Goal: Task Accomplishment & Management: Complete application form

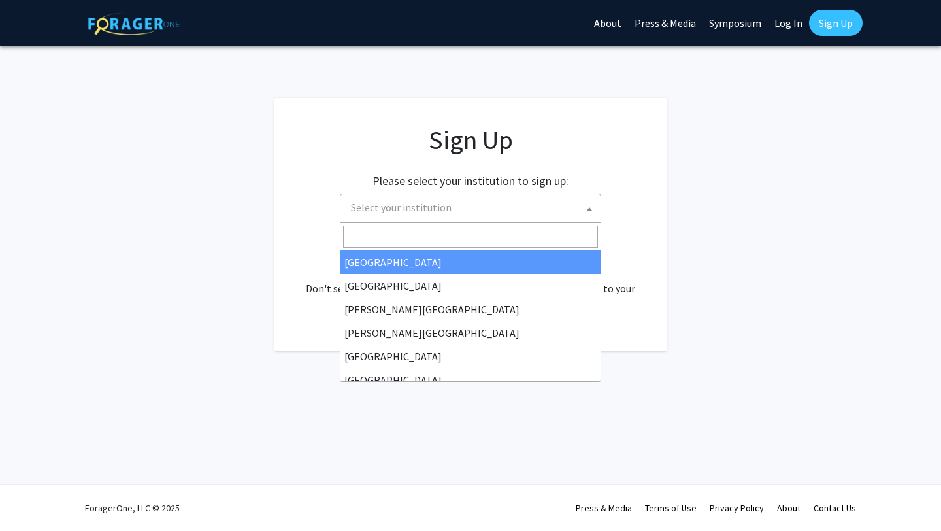
click at [453, 213] on span "Select your institution" at bounding box center [473, 207] width 255 height 27
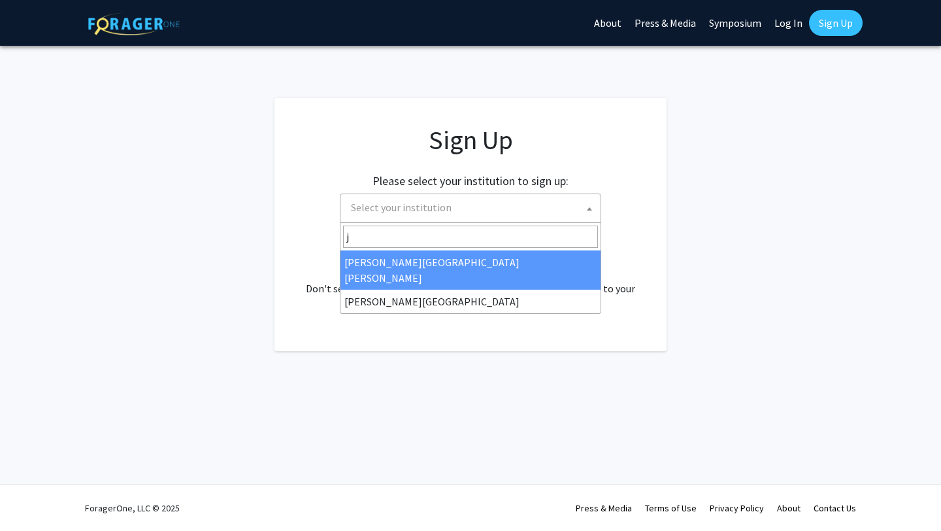
type input "j"
select select "1"
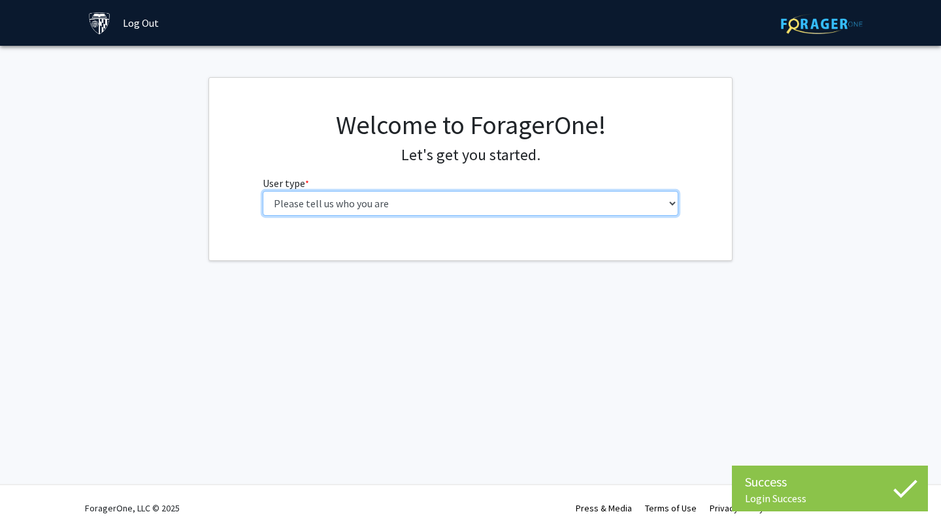
click at [511, 206] on select "Please tell us who you are Undergraduate Student Master's Student Doctoral Cand…" at bounding box center [471, 203] width 416 height 25
select select "2: masters"
click at [263, 191] on select "Please tell us who you are Undergraduate Student Master's Student Doctoral Cand…" at bounding box center [471, 203] width 416 height 25
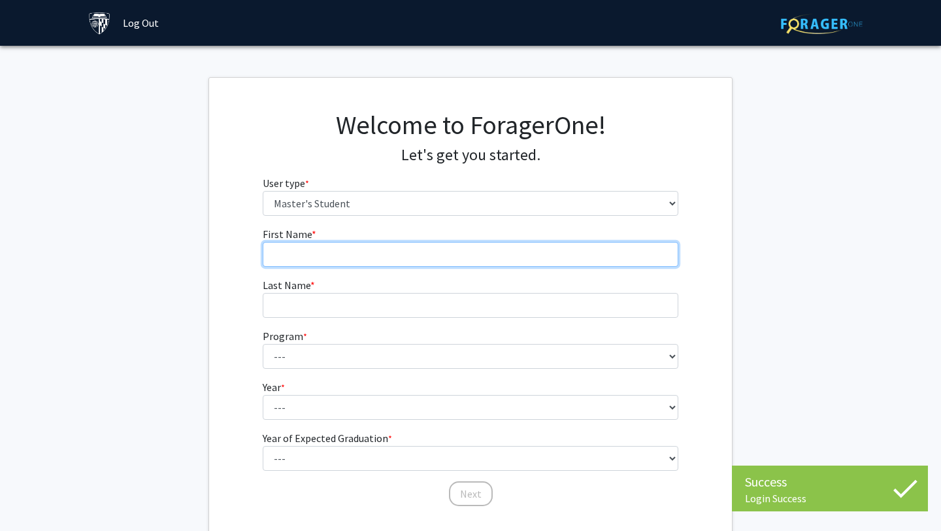
click at [535, 254] on input "First Name * required" at bounding box center [471, 254] width 416 height 25
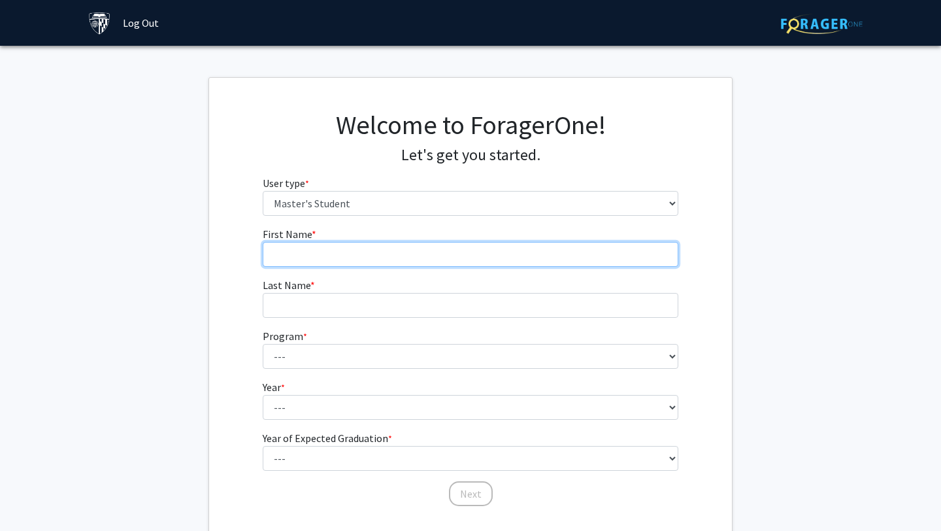
type input "Yangfan"
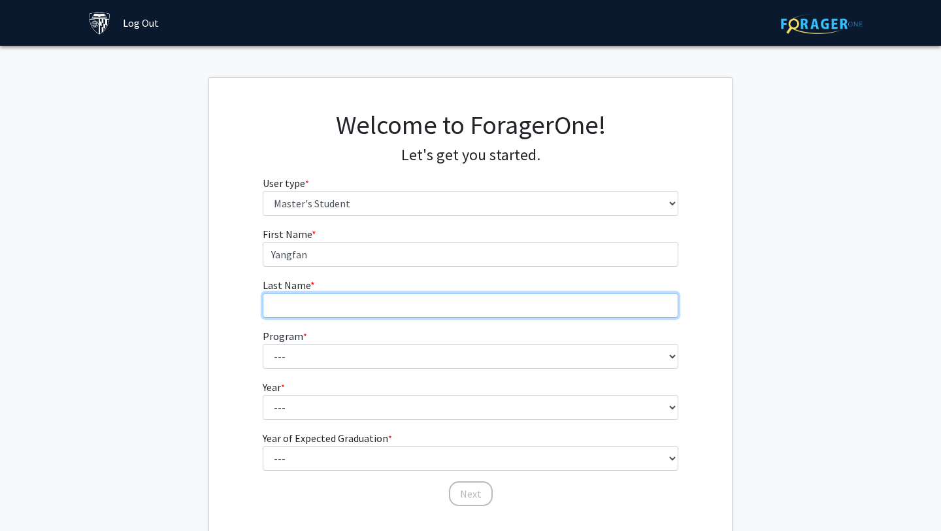
type input "Sun"
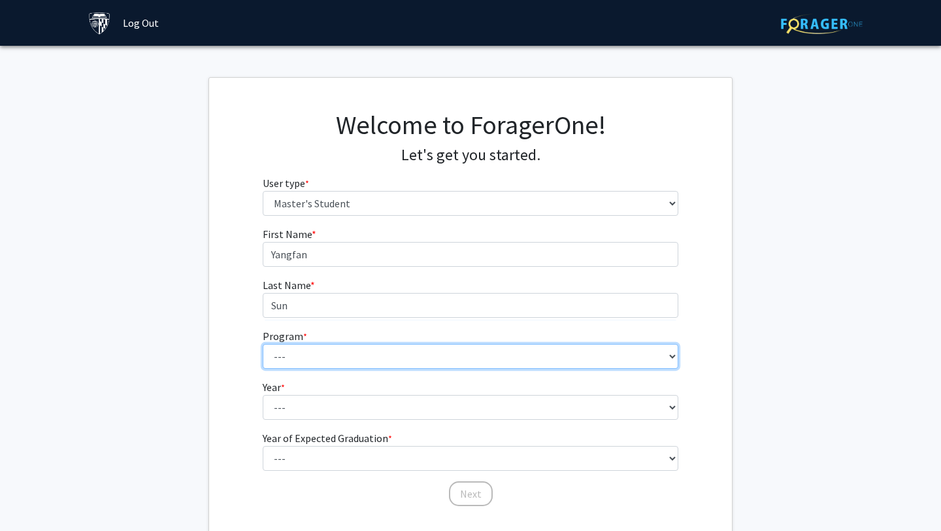
click at [414, 360] on select "--- Anatomy Education Applied and Computational Mathematics Applied Biomedical …" at bounding box center [471, 356] width 416 height 25
select select "7: 6"
click at [263, 344] on select "--- Anatomy Education Applied and Computational Mathematics Applied Biomedical …" at bounding box center [471, 356] width 416 height 25
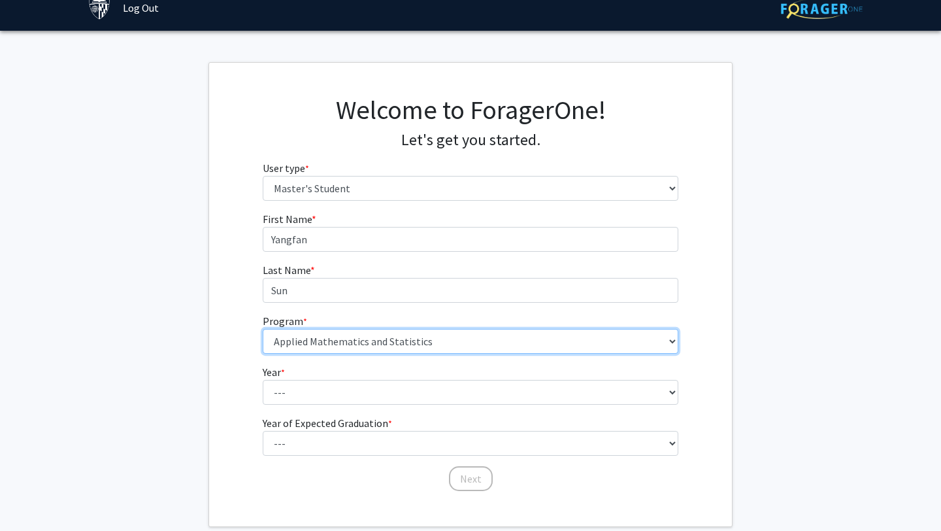
scroll to position [25, 0]
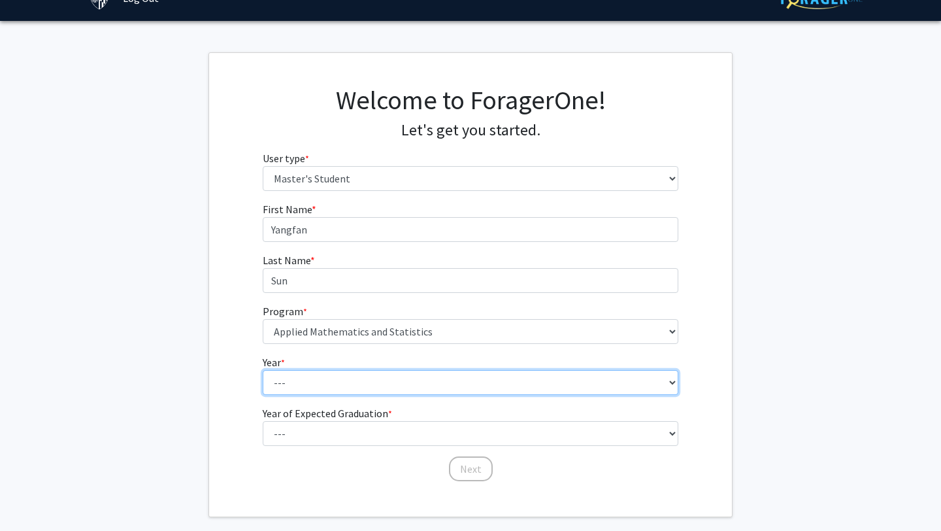
click at [414, 382] on select "--- First Year Second Year" at bounding box center [471, 382] width 416 height 25
select select "1: first_year"
click at [263, 370] on select "--- First Year Second Year" at bounding box center [471, 382] width 416 height 25
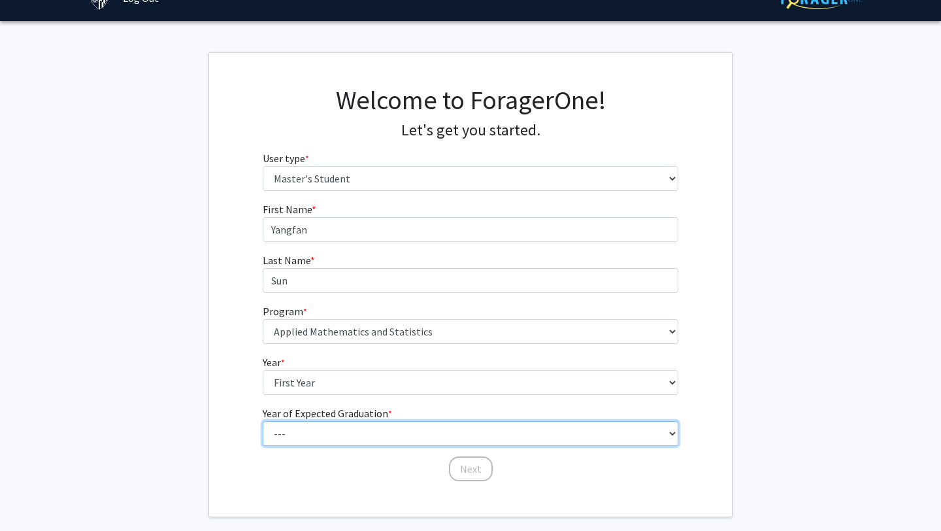
click at [401, 436] on select "--- 2025 2026 2027 2028 2029 2030 2031 2032 2033 2034" at bounding box center [471, 433] width 416 height 25
select select "3: 2027"
click at [263, 421] on select "--- 2025 2026 2027 2028 2029 2030 2031 2032 2033 2034" at bounding box center [471, 433] width 416 height 25
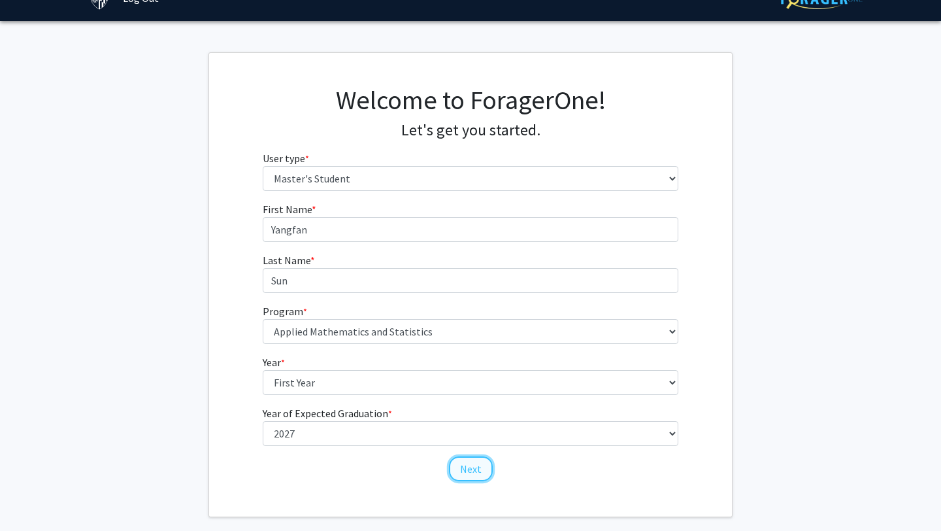
click at [465, 476] on button "Next" at bounding box center [471, 468] width 44 height 25
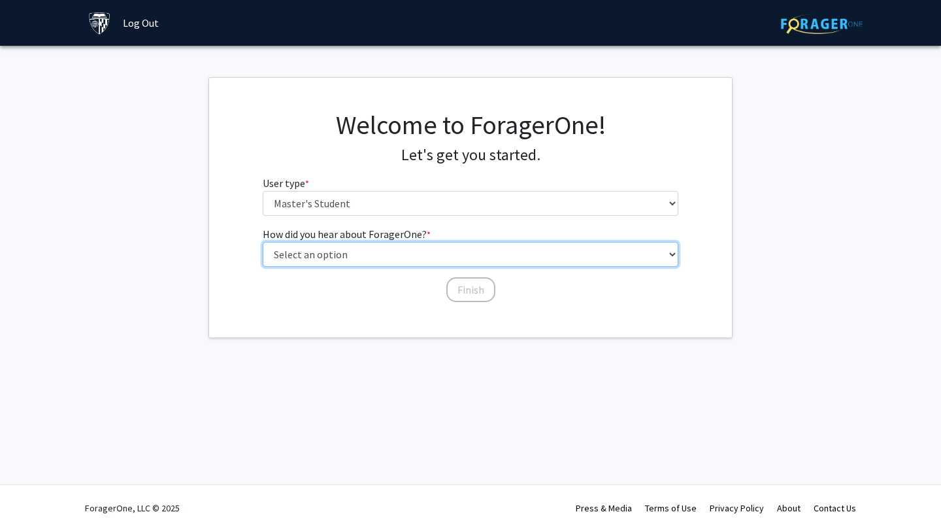
click at [447, 260] on select "Select an option Peer/student recommendation Faculty/staff recommendation Unive…" at bounding box center [471, 254] width 416 height 25
select select "3: university_website"
click at [263, 242] on select "Select an option Peer/student recommendation Faculty/staff recommendation Unive…" at bounding box center [471, 254] width 416 height 25
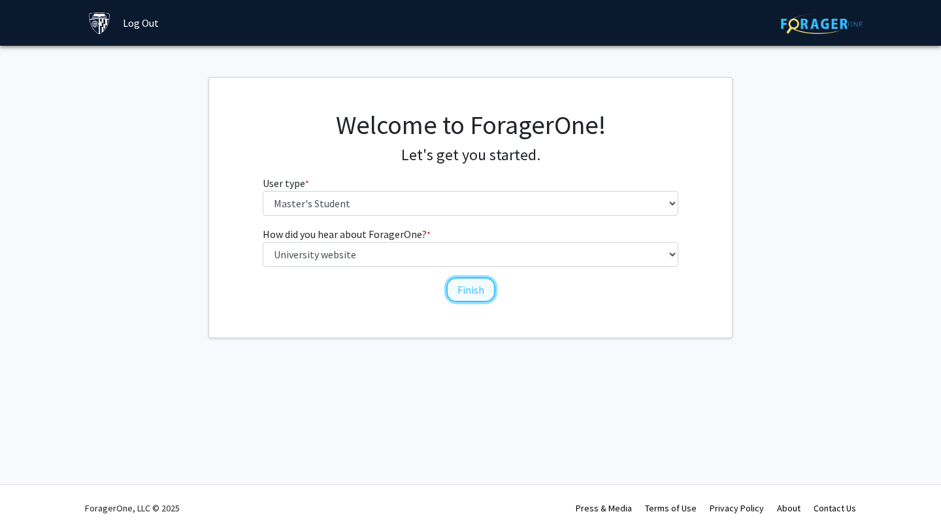
click at [462, 292] on button "Finish" at bounding box center [471, 289] width 49 height 25
